Goal: Check status: Check status

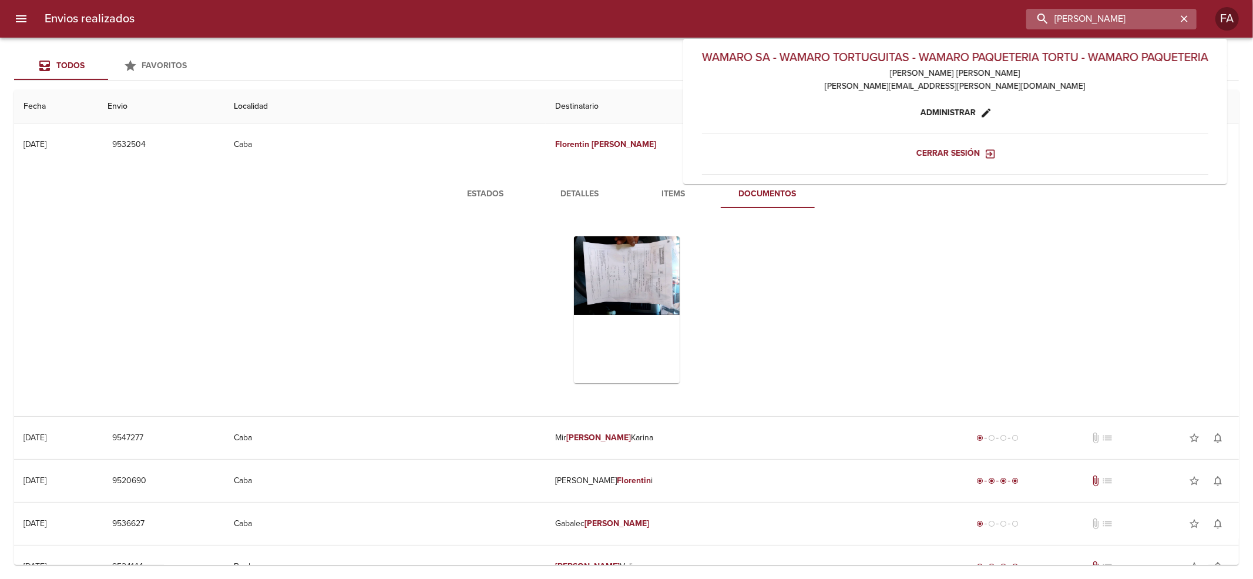
click at [1107, 26] on input "[PERSON_NAME]" at bounding box center [1101, 19] width 150 height 21
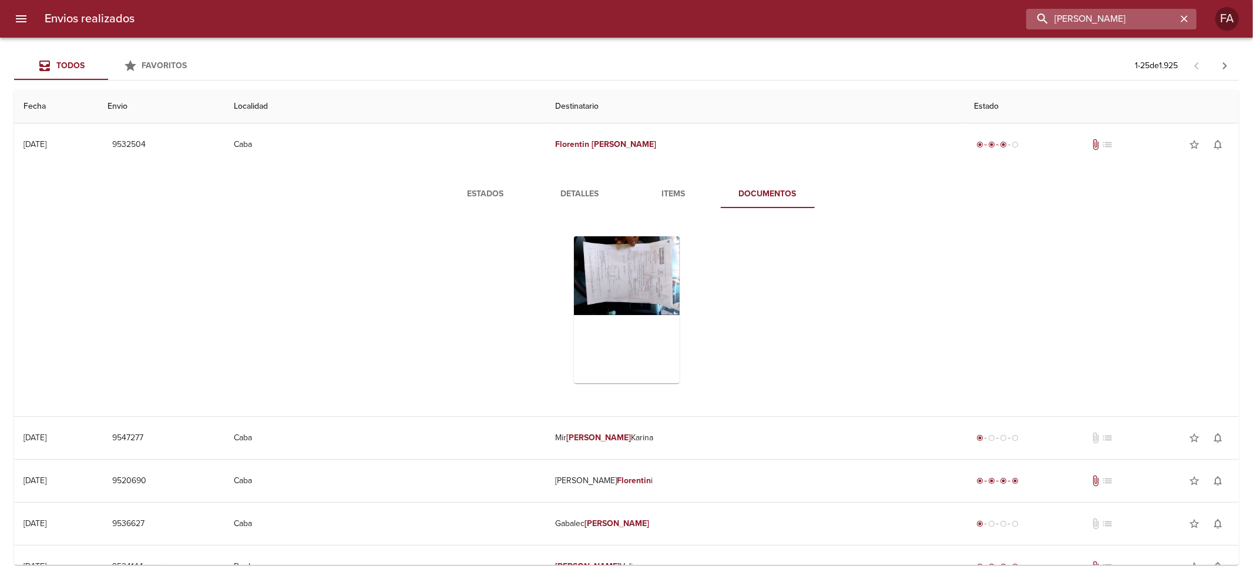
click at [1107, 26] on input "[PERSON_NAME]" at bounding box center [1101, 19] width 150 height 21
paste input "[PERSON_NAME] [PERSON_NAME]"
type input "[PERSON_NAME] [PERSON_NAME]"
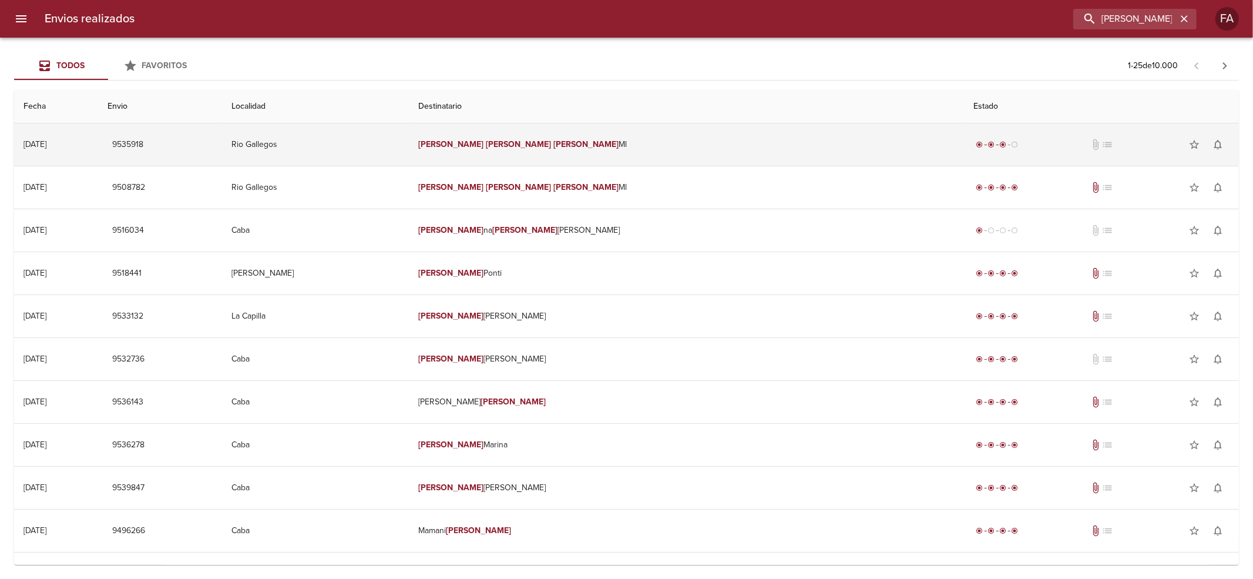
click at [551, 142] on em "[PERSON_NAME]" at bounding box center [518, 144] width 65 height 10
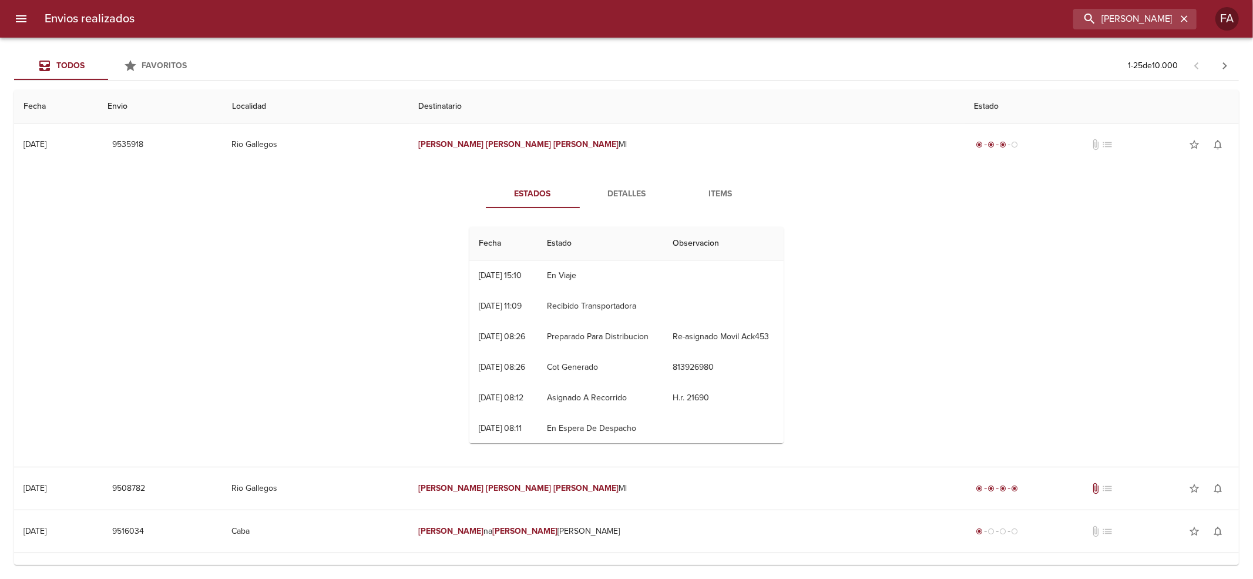
scroll to position [78, 0]
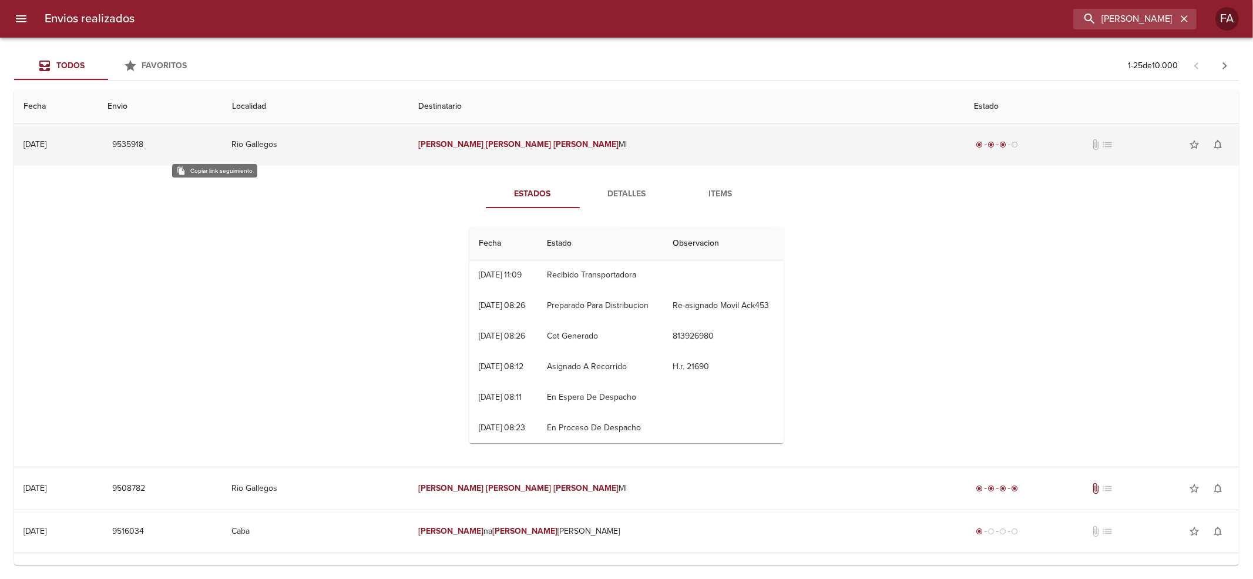
click at [143, 149] on span "9535918" at bounding box center [127, 144] width 31 height 15
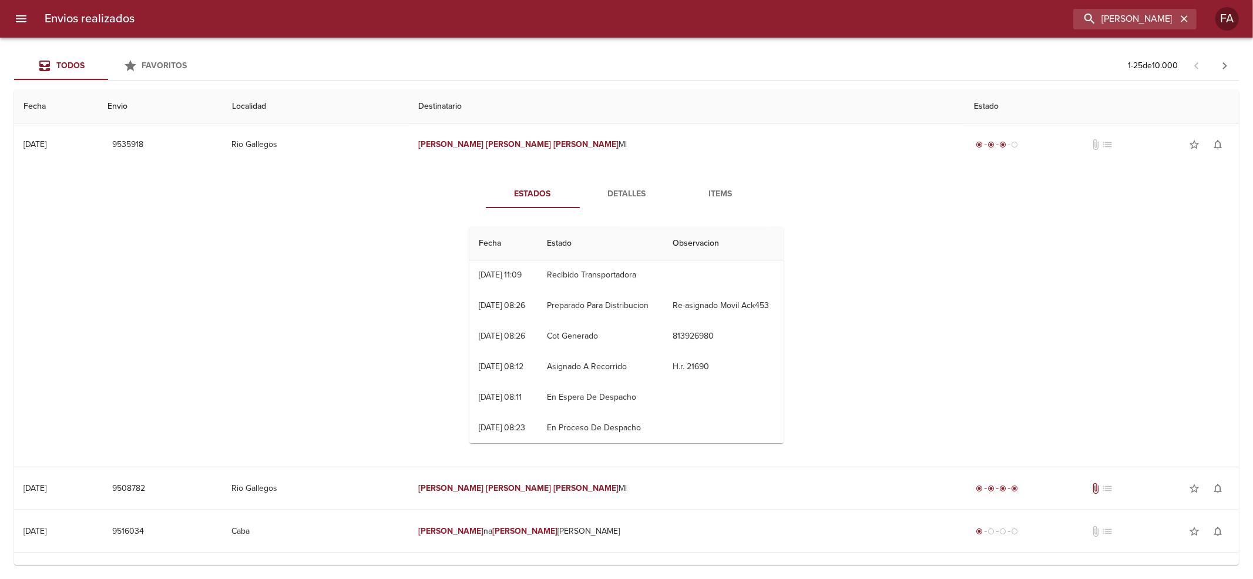
scroll to position [0, 0]
click at [637, 196] on span "Detalles" at bounding box center [627, 194] width 80 height 15
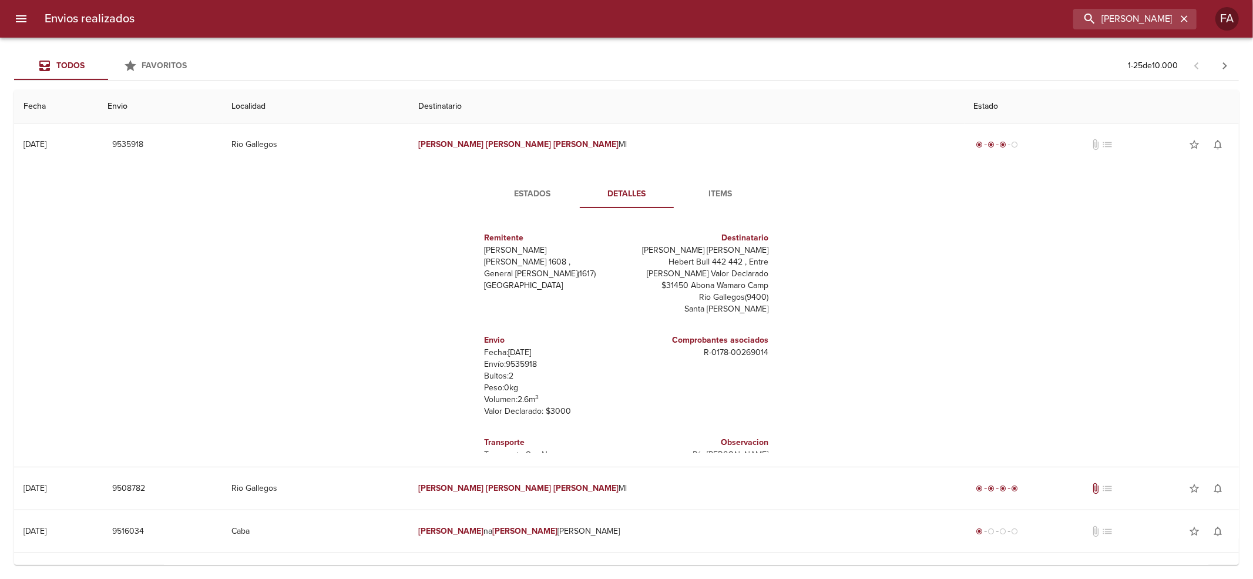
scroll to position [52, 0]
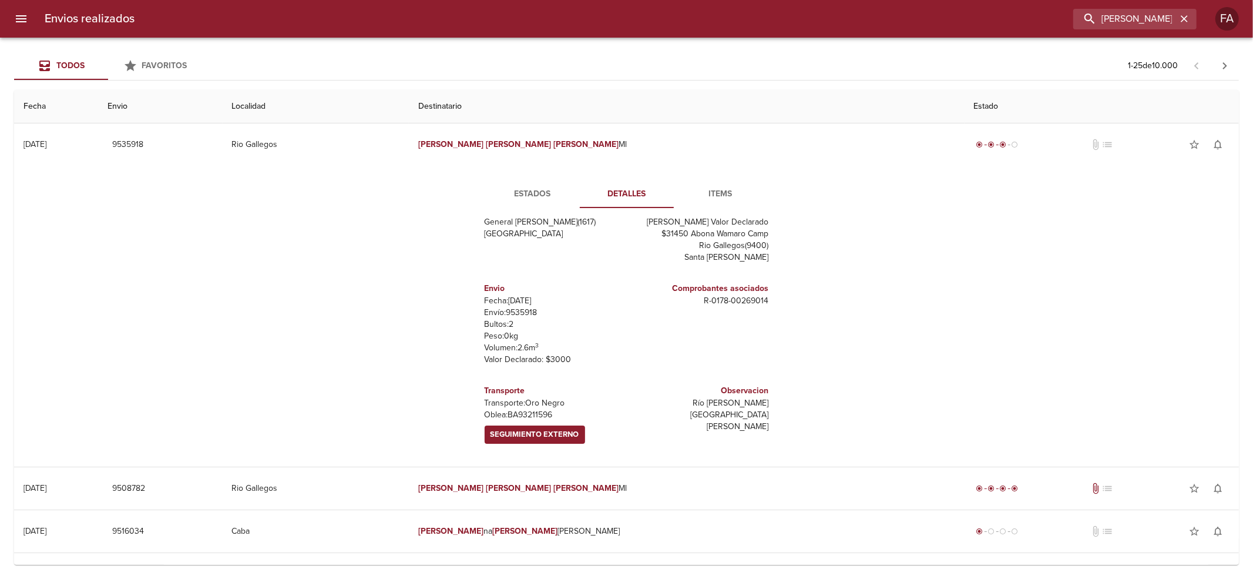
click at [489, 381] on div "Transporte Transporte: Oro Negro [PERSON_NAME]: BA93211596 Seguimiento Externo" at bounding box center [553, 413] width 137 height 69
drag, startPoint x: 489, startPoint y: 381, endPoint x: 536, endPoint y: 421, distance: 61.6
click at [536, 421] on div "Transporte Transporte: Oro Negro [PERSON_NAME]: BA93211596 Seguimiento Externo" at bounding box center [553, 413] width 137 height 69
copy div "Transporte Transporte: Oro Negro [PERSON_NAME]: BA93211596 Seguimiento Externo …"
